Goal: Task Accomplishment & Management: Use online tool/utility

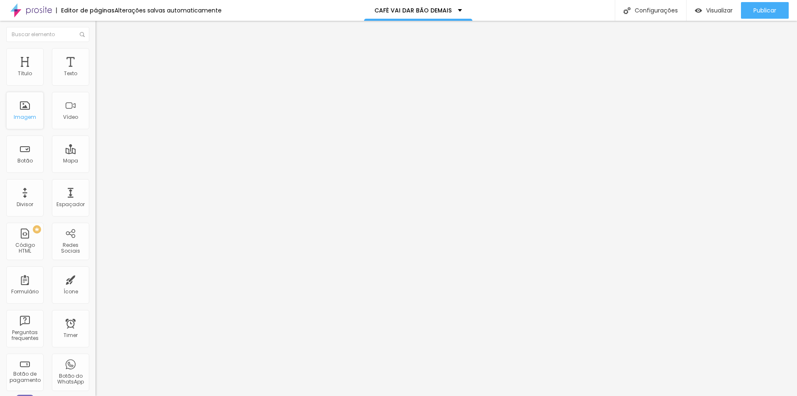
click at [20, 118] on div "Imagem" at bounding box center [25, 117] width 22 height 6
click at [721, 10] on span "Visualizar" at bounding box center [719, 10] width 27 height 7
click at [146, 395] on div at bounding box center [398, 401] width 797 height 0
click at [28, 376] on div "Botão de pagamento" at bounding box center [24, 377] width 33 height 12
click at [28, 369] on div "Botão de pagamento" at bounding box center [24, 371] width 37 height 37
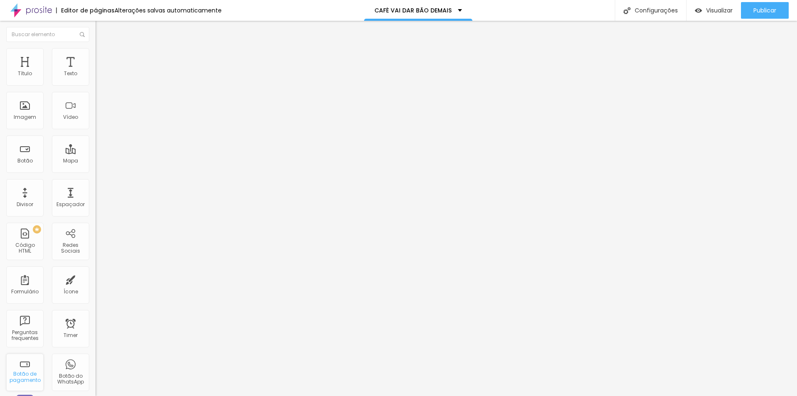
click at [23, 372] on div "Botão de pagamento" at bounding box center [24, 377] width 33 height 12
type input "c"
type input "Café vai dar bão 250 gr"
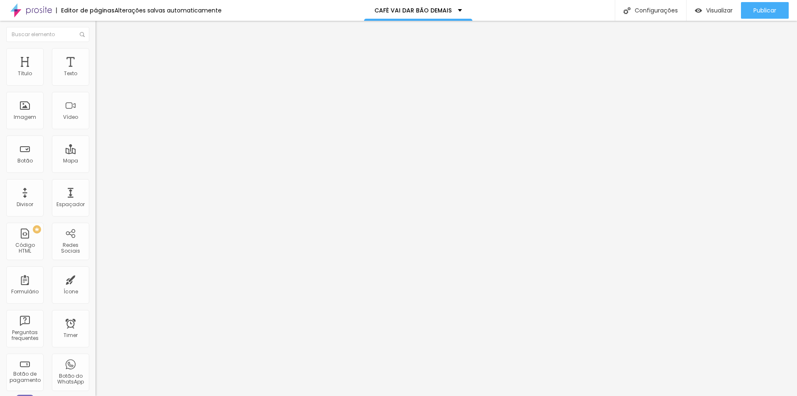
type input "R$ 42,00"
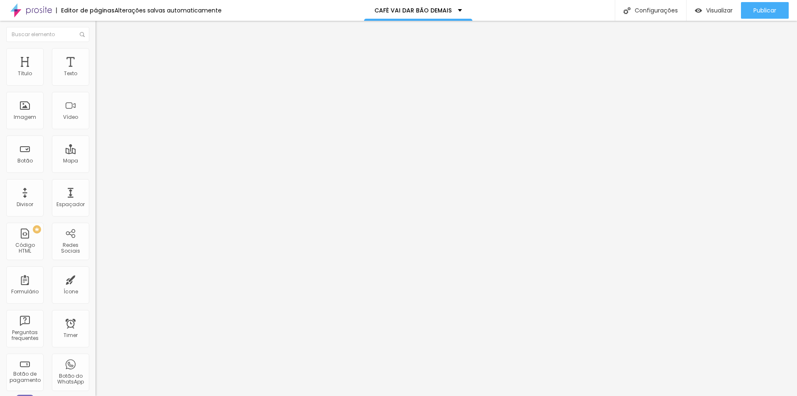
type textarea "Café moído selecionado"
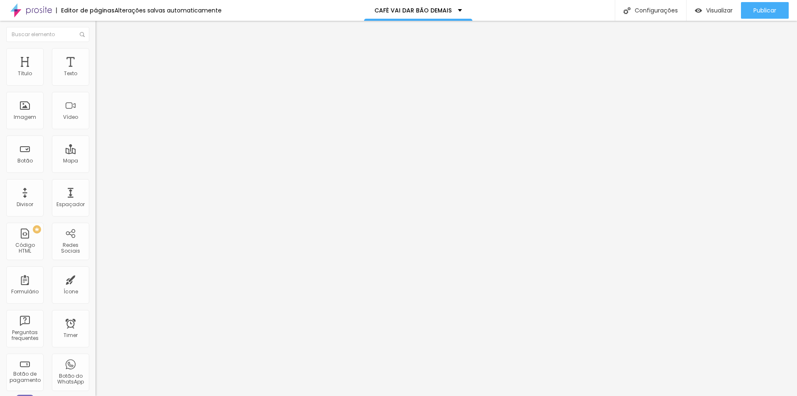
click at [764, 11] on span "Publicar" at bounding box center [765, 10] width 23 height 7
click at [733, 61] on link "Visualizar página" at bounding box center [742, 63] width 75 height 5
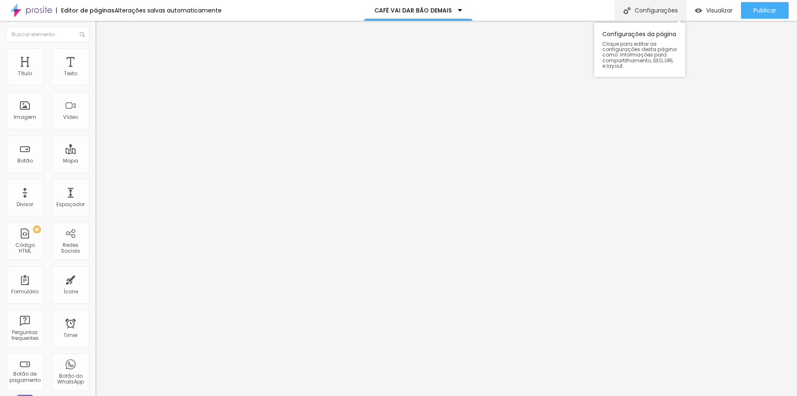
click at [658, 12] on div "Configurações" at bounding box center [650, 10] width 71 height 21
click at [640, 16] on div "Configurações" at bounding box center [650, 10] width 71 height 21
click at [95, 82] on div "Café vai dar bão 250 gr" at bounding box center [142, 75] width 95 height 14
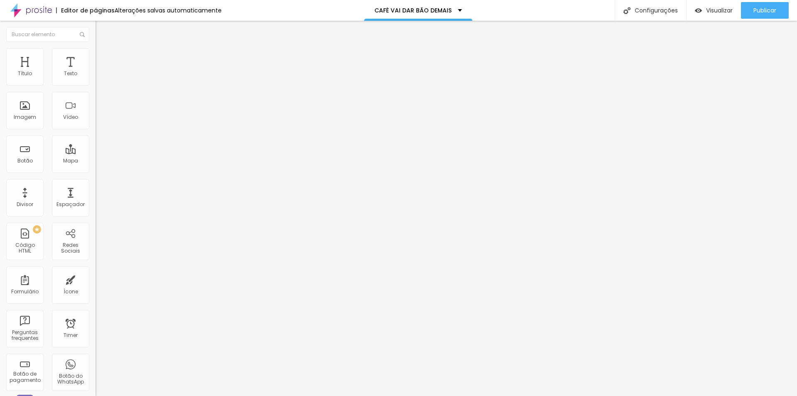
click at [103, 63] on span "Avançado" at bounding box center [116, 60] width 27 height 7
click at [95, 312] on div "Editar Botão de pagamento Conteúdo Avançado 20 Espaço de cima 20 Espaço de baix…" at bounding box center [142, 208] width 95 height 375
click at [102, 33] on img "button" at bounding box center [105, 33] width 6 height 7
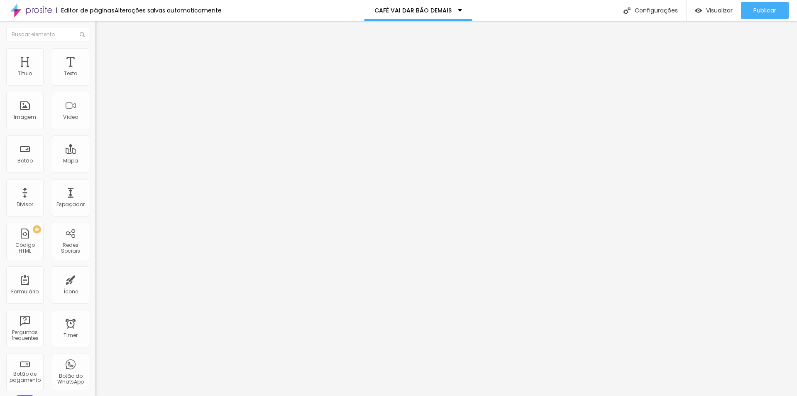
click at [147, 395] on div at bounding box center [398, 401] width 797 height 0
click at [102, 32] on div "Editar Seção" at bounding box center [126, 30] width 49 height 7
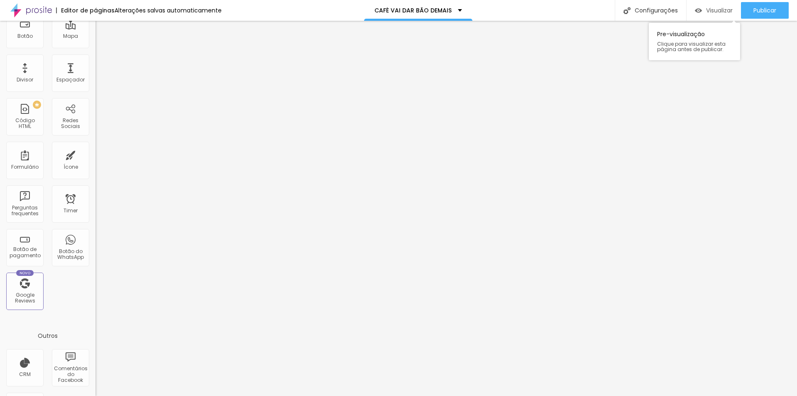
click at [720, 10] on span "Visualizar" at bounding box center [719, 10] width 27 height 7
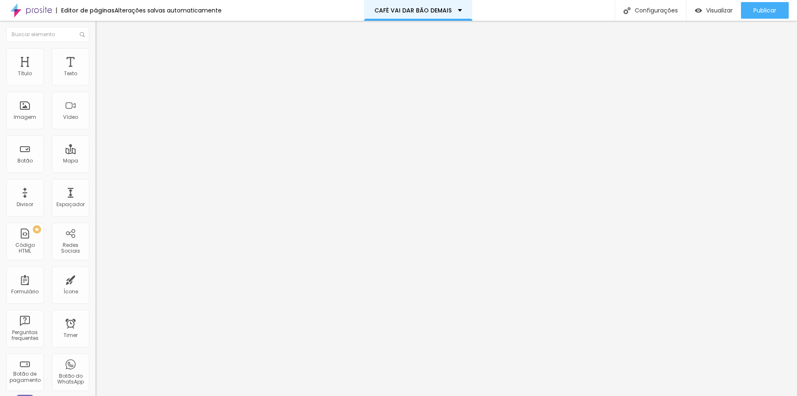
click at [455, 11] on div "CAFÉ VAI DAR BÃO DEMAIS" at bounding box center [419, 10] width 88 height 6
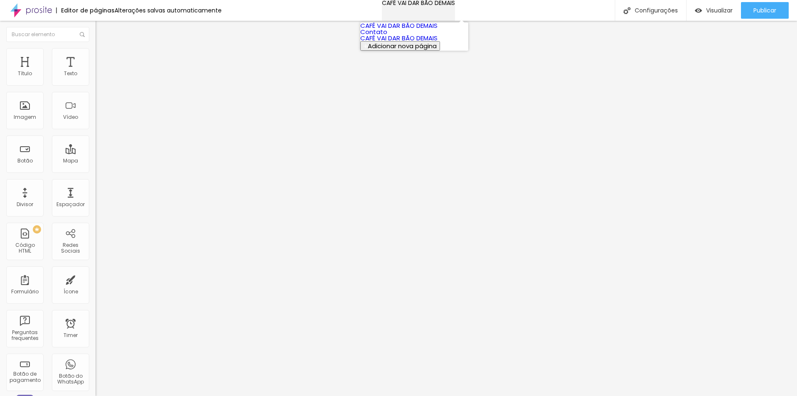
click at [455, 6] on div "CAFÉ VAI DAR BÃO DEMAIS" at bounding box center [418, 3] width 73 height 6
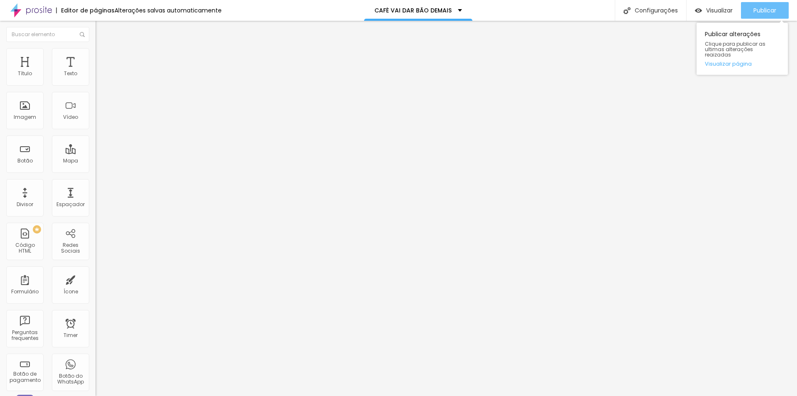
click at [757, 13] on span "Publicar" at bounding box center [765, 10] width 23 height 7
click at [737, 61] on link "Visualizar página" at bounding box center [742, 63] width 75 height 5
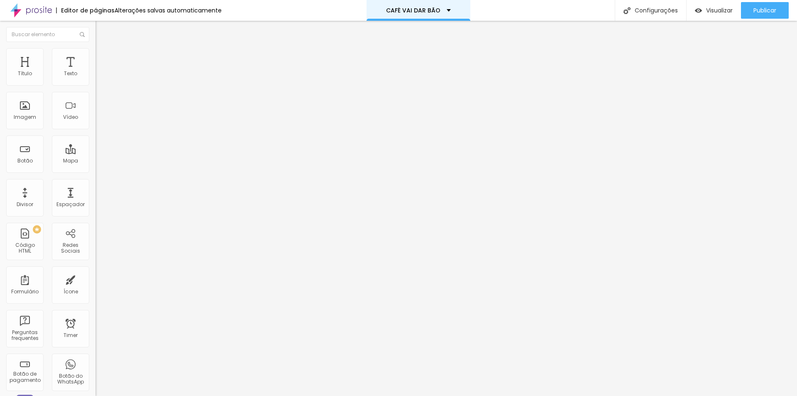
click at [444, 11] on div "CAFÉ VAI DAR BÃO" at bounding box center [418, 10] width 65 height 6
click at [413, 30] on link "CAFÉ VAI DAR BÃO" at bounding box center [386, 25] width 54 height 9
click at [27, 74] on div "Título" at bounding box center [25, 74] width 14 height 6
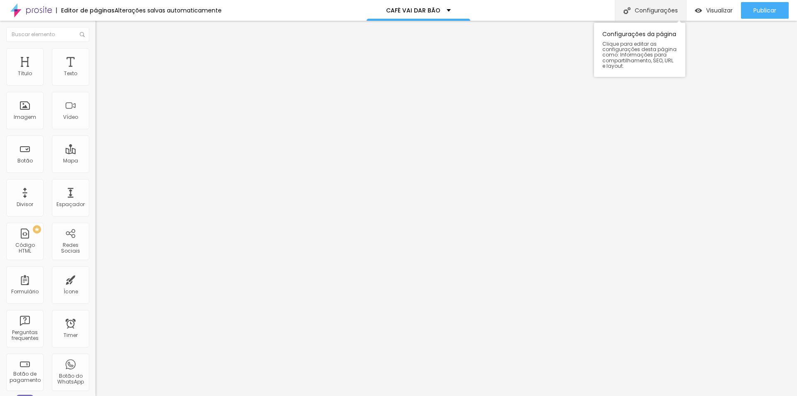
click at [642, 11] on div "Configurações" at bounding box center [650, 10] width 71 height 21
click at [95, 71] on span "Trocar imagem" at bounding box center [117, 67] width 45 height 7
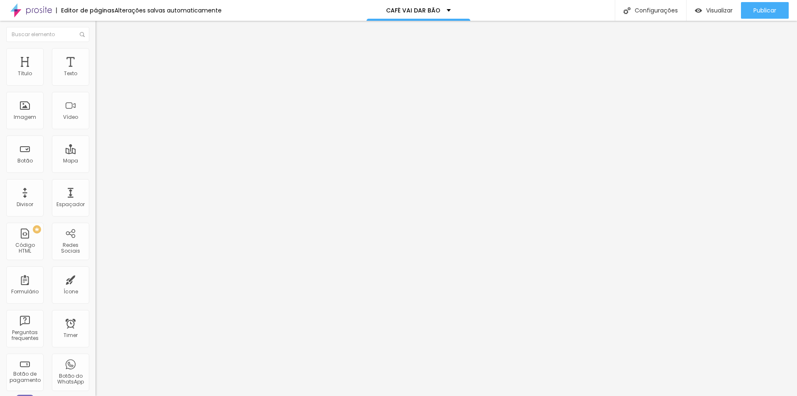
click at [95, 71] on div "Trocar imagem" at bounding box center [142, 68] width 95 height 6
click at [95, 71] on span "Trocar imagem" at bounding box center [117, 67] width 45 height 7
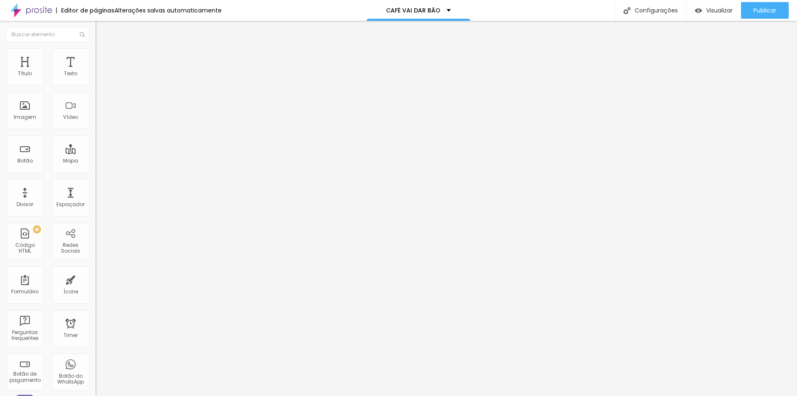
click at [103, 56] on span "Estilo" at bounding box center [109, 53] width 13 height 7
click at [95, 48] on li "Conteúdo" at bounding box center [142, 44] width 95 height 8
click at [95, 105] on img at bounding box center [98, 102] width 6 height 6
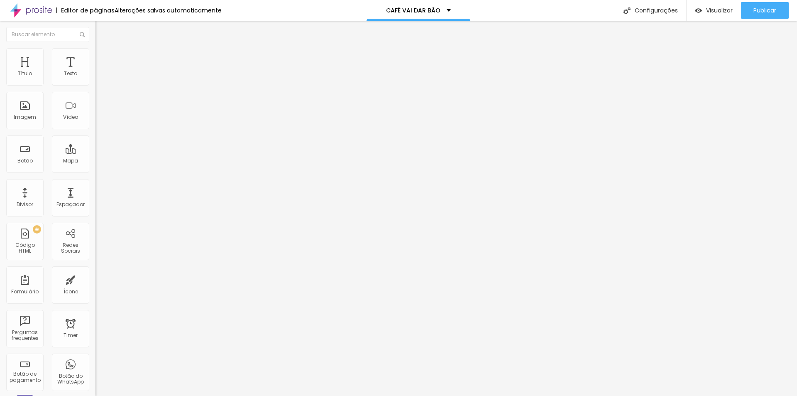
click at [95, 105] on img at bounding box center [98, 102] width 6 height 6
click at [141, 70] on img at bounding box center [143, 67] width 5 height 5
click at [95, 71] on span "Adicionar imagem" at bounding box center [122, 67] width 54 height 7
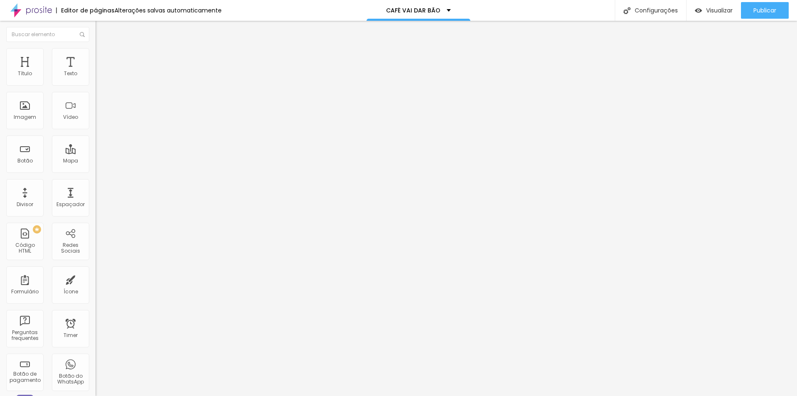
click at [95, 135] on div "Editar Seção Conteúdo Estilo Avançado Modo Encaixotado Encaixotado Completo" at bounding box center [142, 208] width 95 height 375
click at [102, 29] on img "button" at bounding box center [105, 30] width 7 height 7
click at [146, 395] on div at bounding box center [398, 401] width 797 height 0
click at [22, 73] on div "Título" at bounding box center [25, 74] width 14 height 6
click at [102, 30] on img "button" at bounding box center [105, 30] width 7 height 7
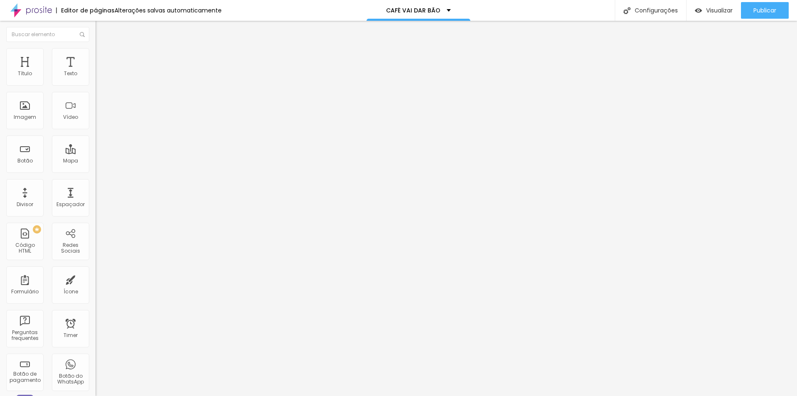
click at [95, 87] on img at bounding box center [97, 84] width 5 height 5
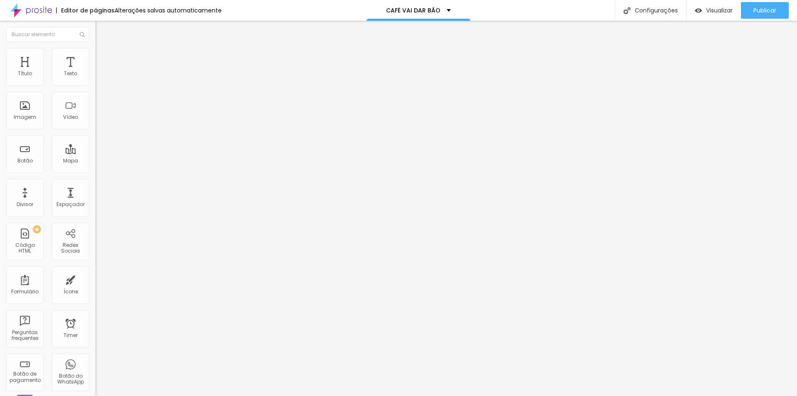
drag, startPoint x: 453, startPoint y: 147, endPoint x: 352, endPoint y: 147, distance: 101.7
paste textarea
drag, startPoint x: 442, startPoint y: 149, endPoint x: 348, endPoint y: 149, distance: 93.4
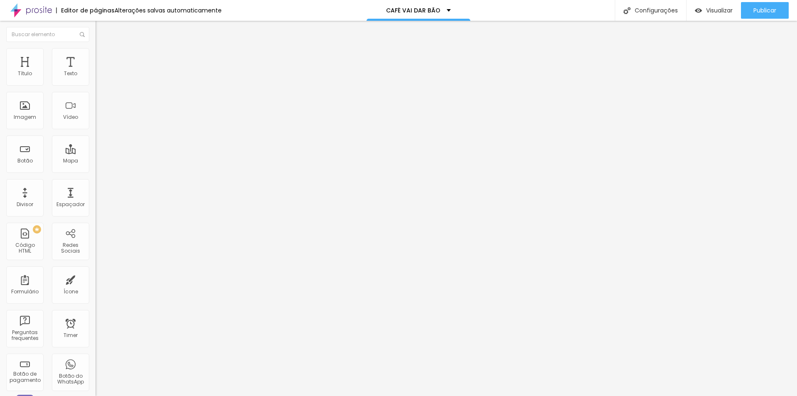
paste textarea
type textarea "Café moído selecionado"
click at [95, 87] on img at bounding box center [97, 84] width 5 height 5
drag, startPoint x: 437, startPoint y: 154, endPoint x: 353, endPoint y: 147, distance: 84.2
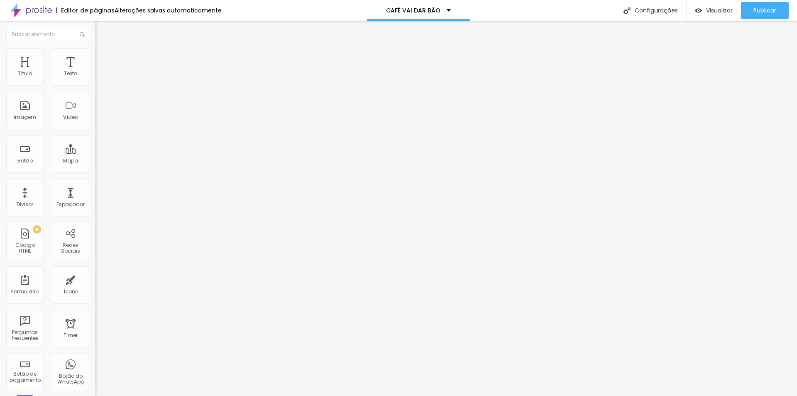
paste textarea "Café torrado e moído 250 gr 100% arábica. Produzido artesanalmente por Cambú Co…"
type textarea "Café torrado e moído 250 gr 100% arábica. Produzido artesanalmente por Cambú Co…"
click at [760, 13] on span "Publicar" at bounding box center [765, 10] width 23 height 7
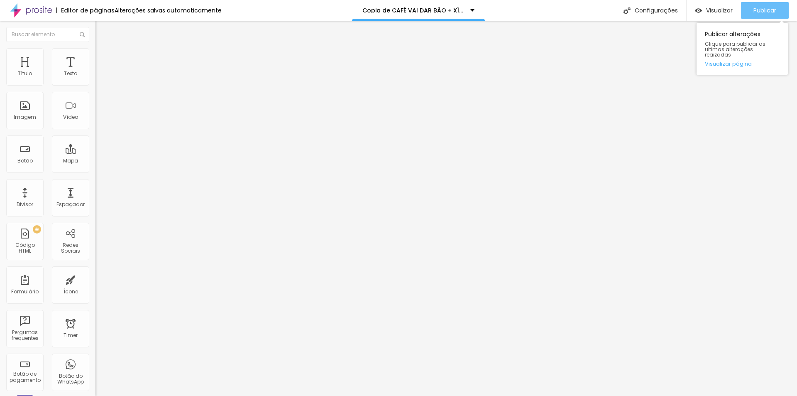
click at [757, 9] on span "Publicar" at bounding box center [765, 10] width 23 height 7
click at [710, 11] on span "Visualizar" at bounding box center [719, 10] width 27 height 7
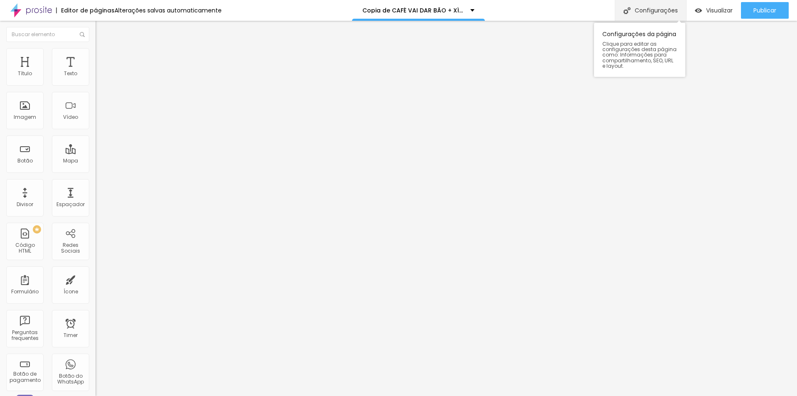
click at [639, 11] on div "Configurações" at bounding box center [650, 10] width 71 height 21
click at [654, 10] on div "Configurações" at bounding box center [650, 10] width 71 height 21
click at [652, 14] on div "Configurações" at bounding box center [650, 10] width 71 height 21
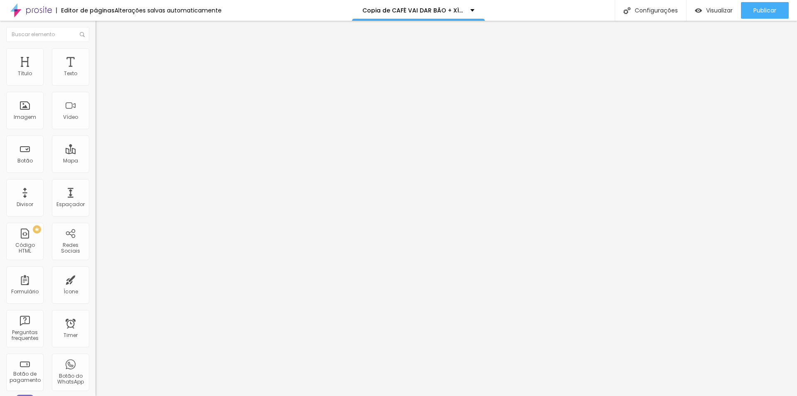
click at [720, 8] on span "Visualizar" at bounding box center [719, 10] width 27 height 7
click at [641, 12] on div "Configurações" at bounding box center [650, 10] width 71 height 21
